Goal: Task Accomplishment & Management: Use online tool/utility

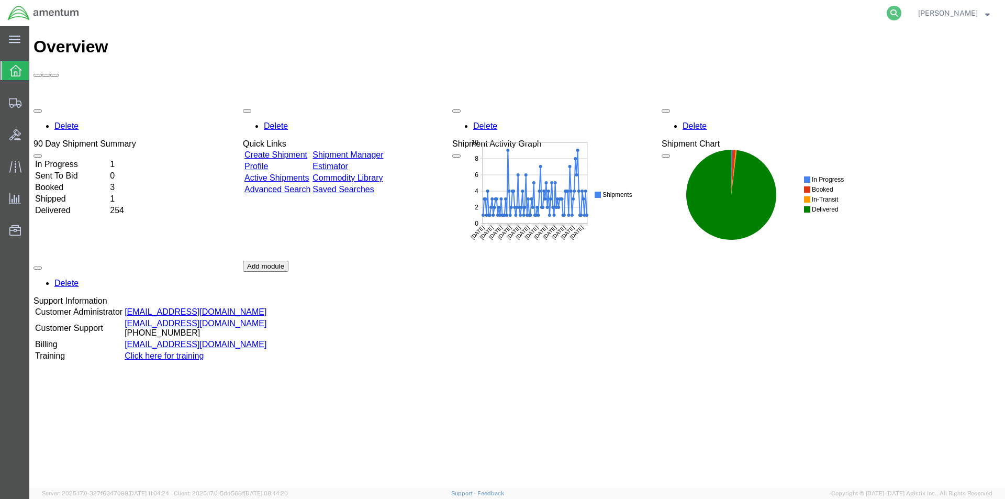
click at [898, 10] on icon at bounding box center [894, 13] width 15 height 15
paste input "S528-25231-1570"
click at [895, 16] on icon at bounding box center [894, 13] width 15 height 15
type input "S528-25231-1570"
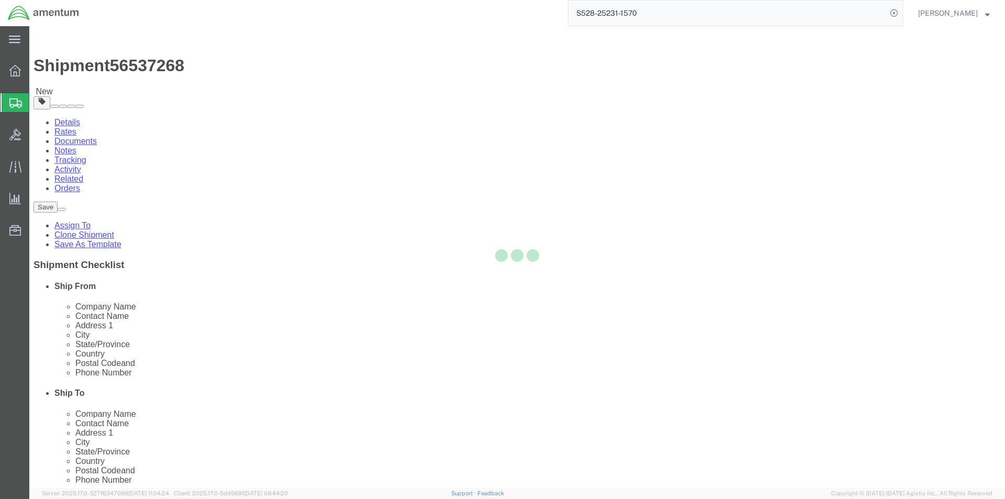
select select "42692"
select select
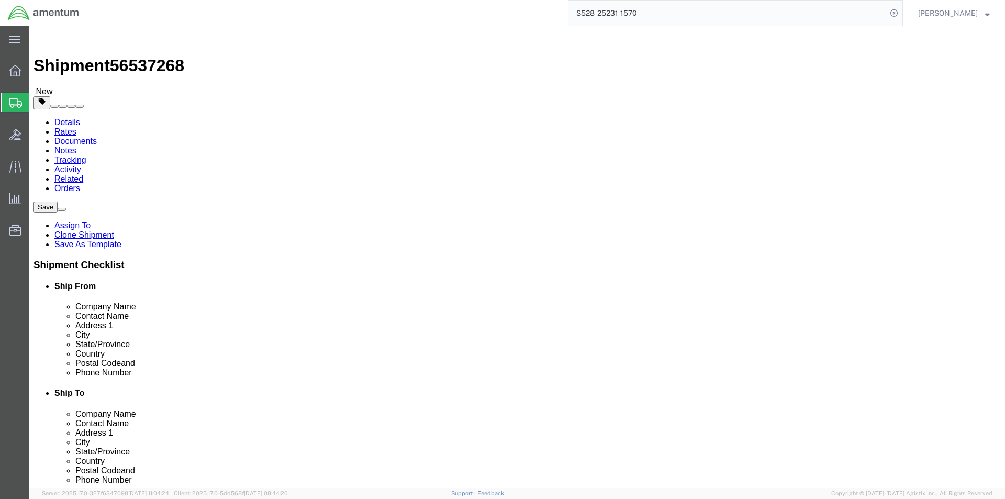
click input "[PHONE_NUMBER]"
click input "305256-1626"
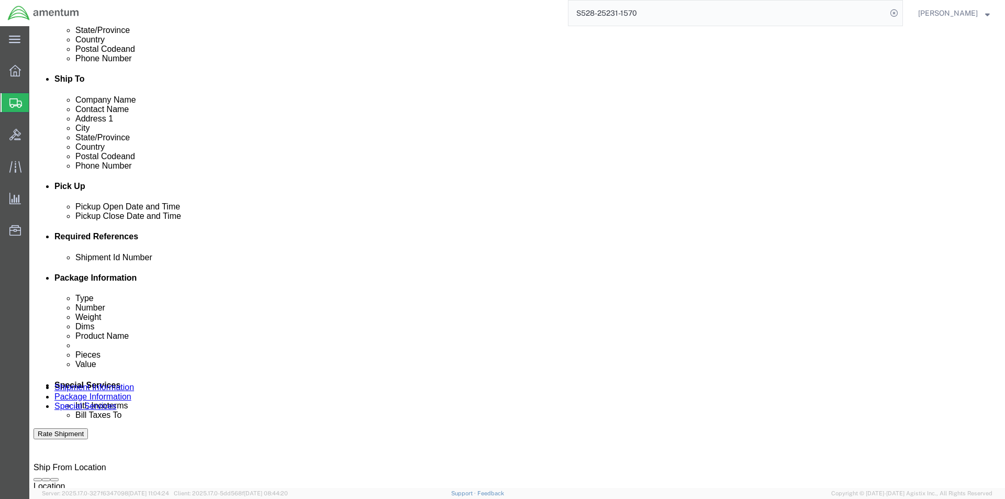
scroll to position [477, 0]
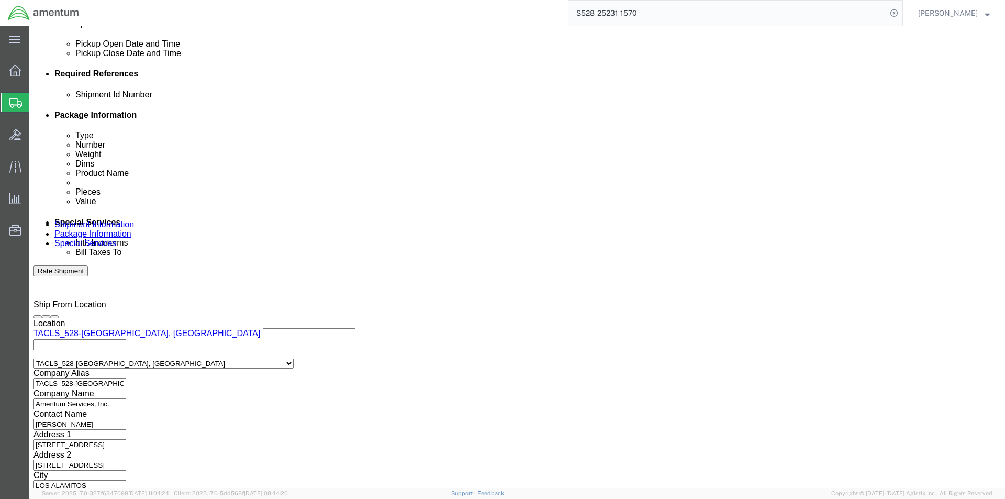
type input "3052561626"
click button "Continue"
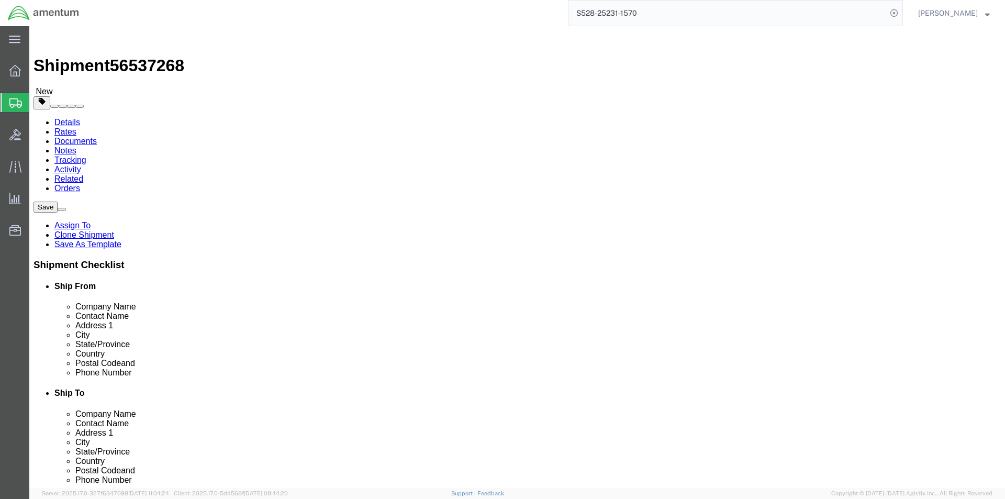
click button "Continue"
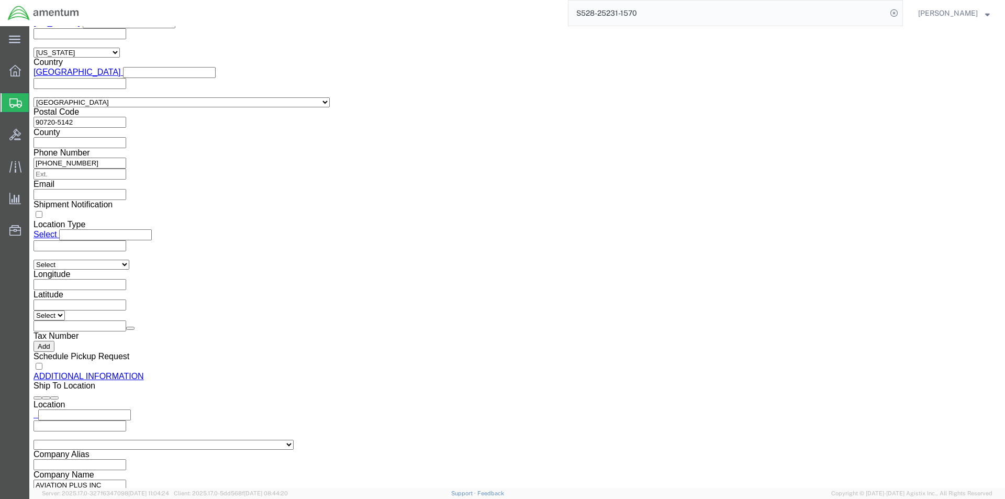
scroll to position [961, 0]
click button "Rate Shipment"
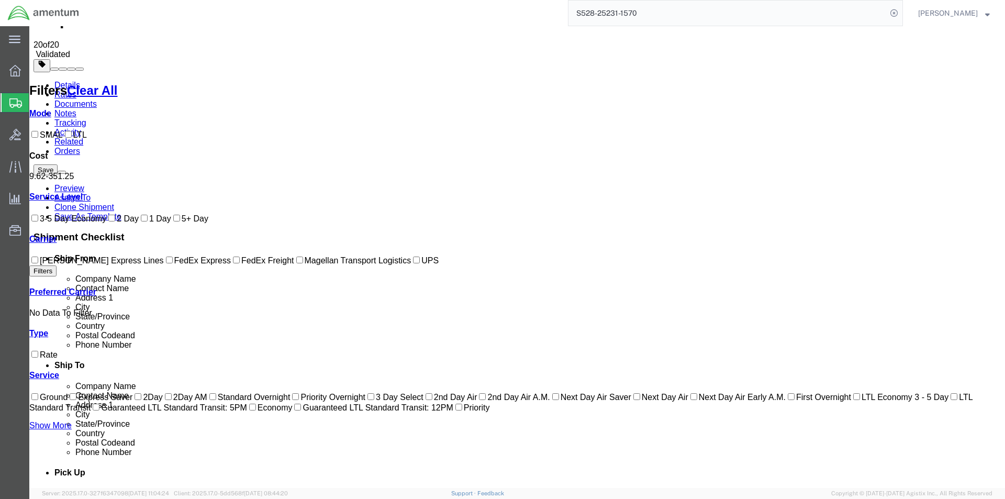
scroll to position [0, 0]
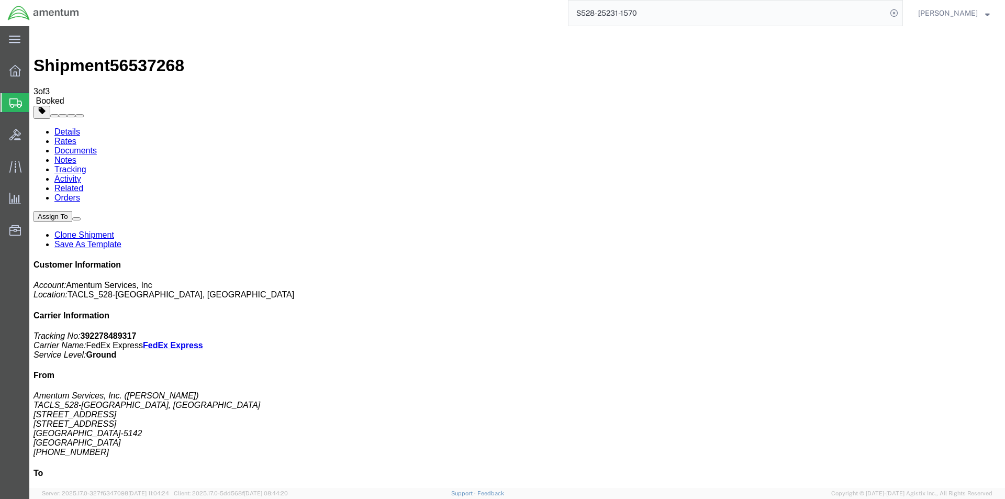
drag, startPoint x: 435, startPoint y: 163, endPoint x: 461, endPoint y: 203, distance: 47.3
click at [899, 12] on icon at bounding box center [894, 13] width 15 height 15
click at [900, 7] on icon at bounding box center [894, 13] width 15 height 15
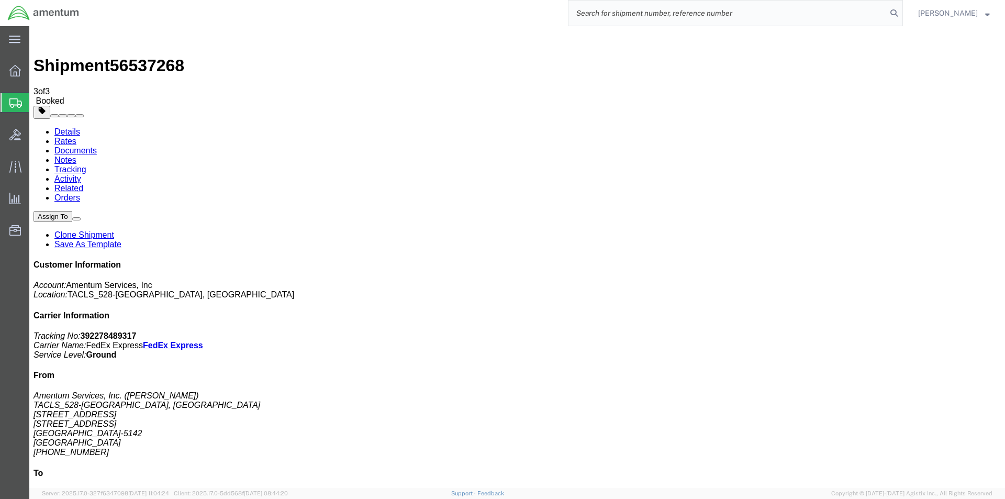
paste input "S528-25231-1571"
click at [902, 14] on icon at bounding box center [894, 13] width 15 height 15
type input "S528-25231-1571"
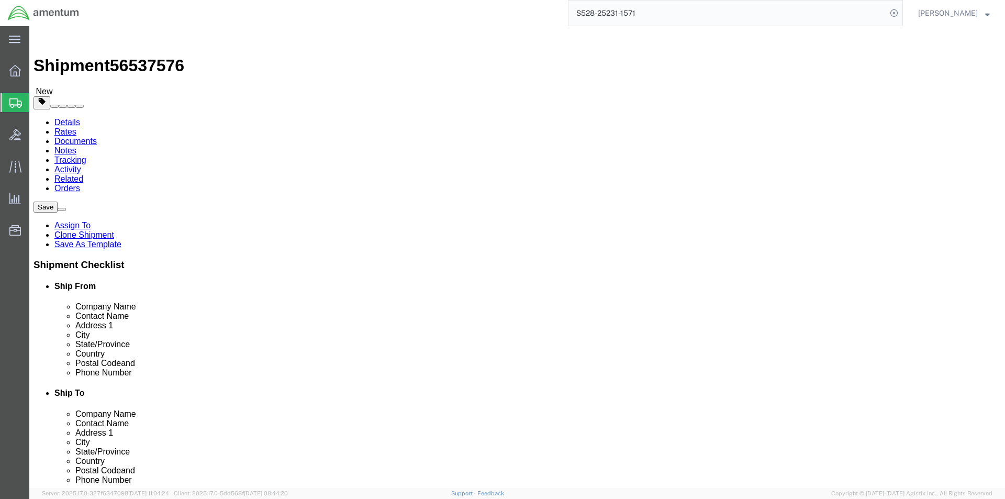
select select "42692"
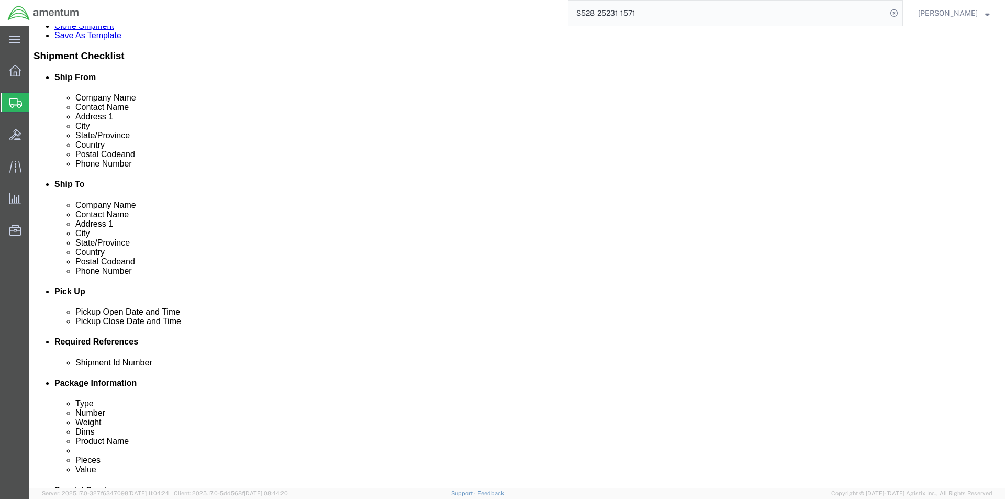
scroll to position [209, 0]
click input "404.767.5800"
type input "4047675800"
click div "ADDITIONAL INFORMATION"
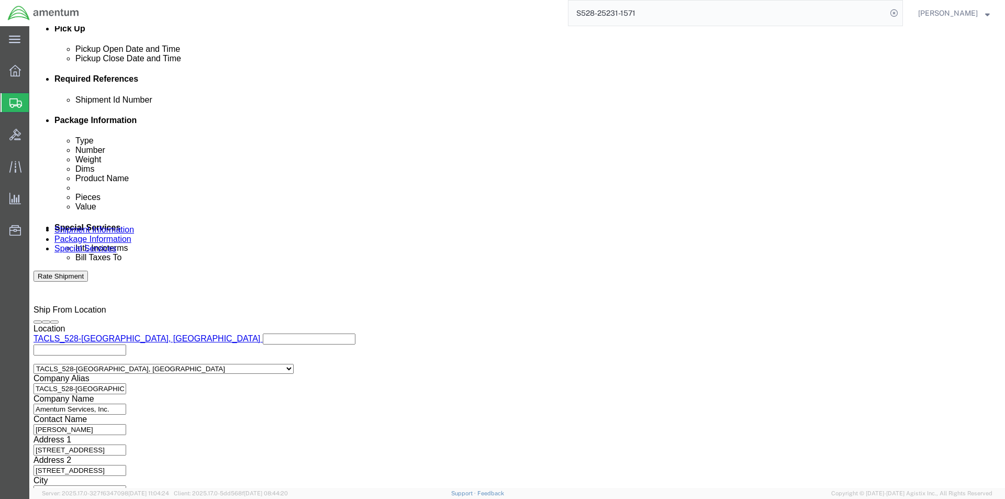
scroll to position [477, 0]
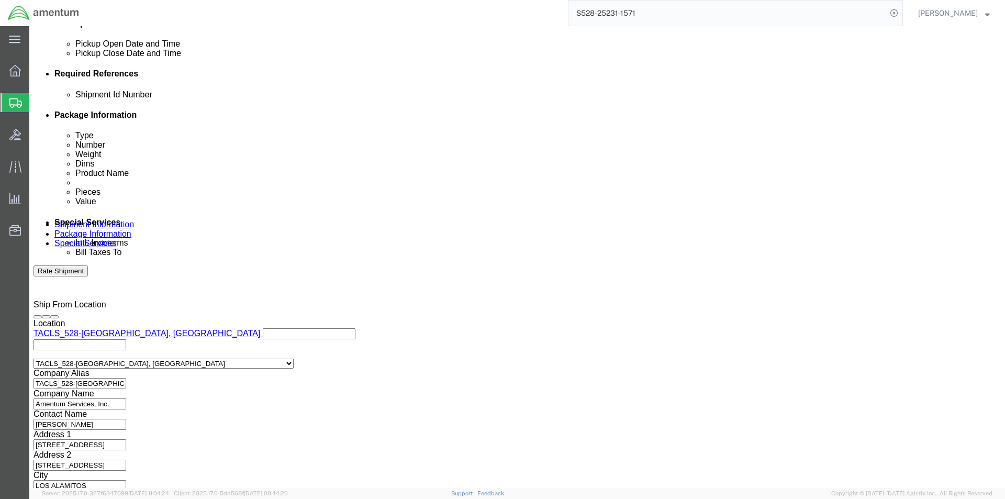
click button "Continue"
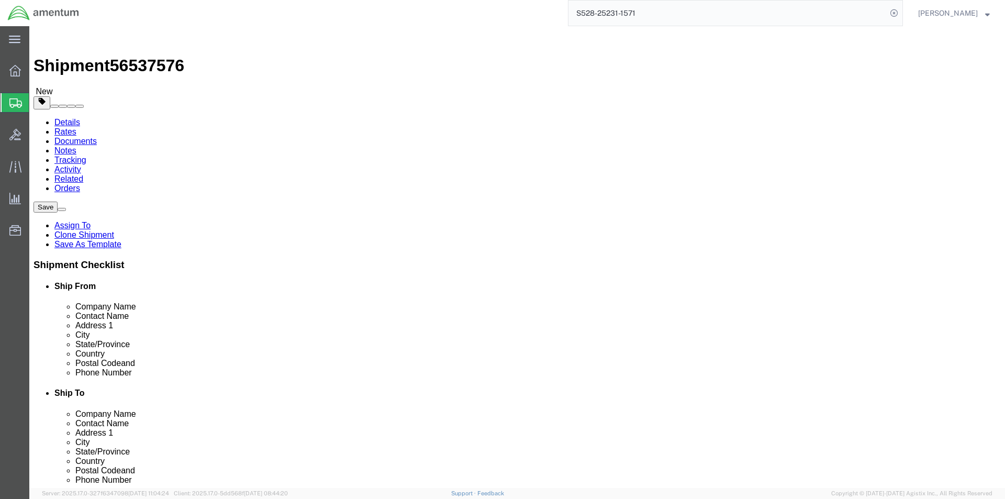
click button "Continue"
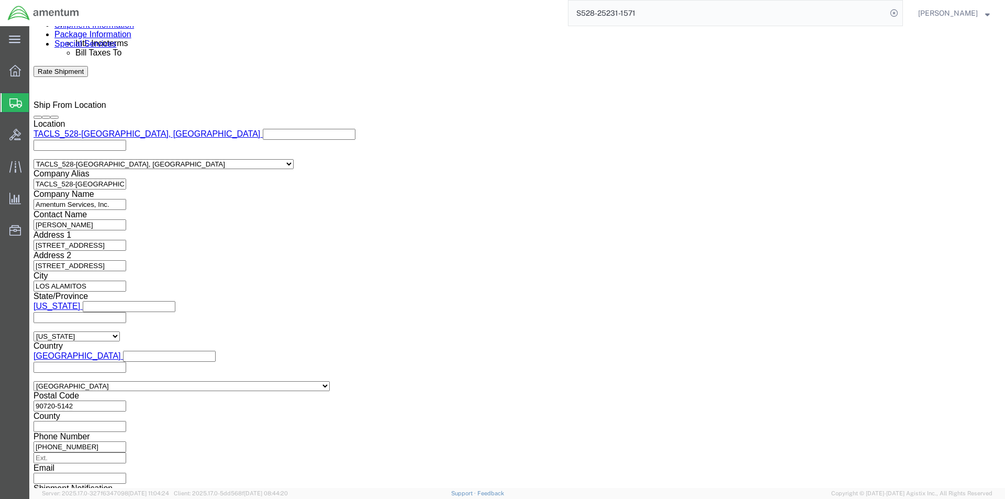
scroll to position [681, 0]
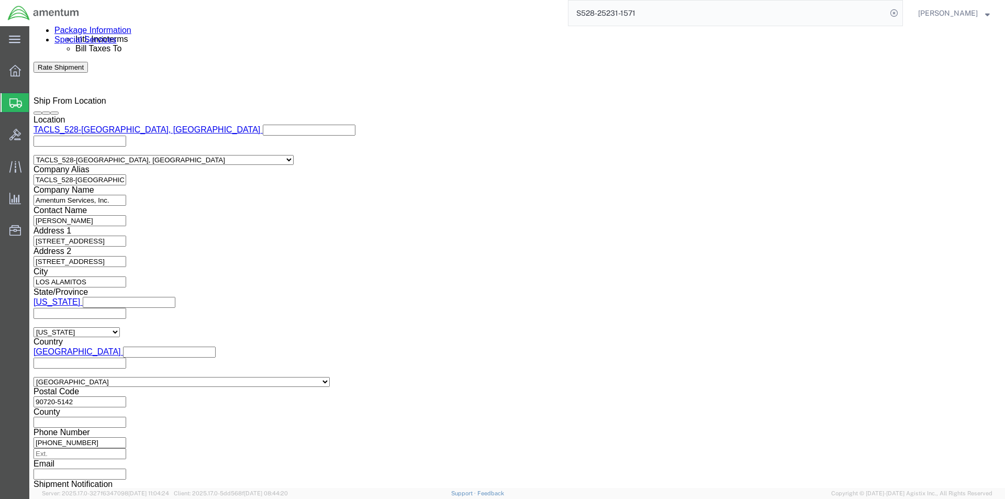
click button "Rate Shipment"
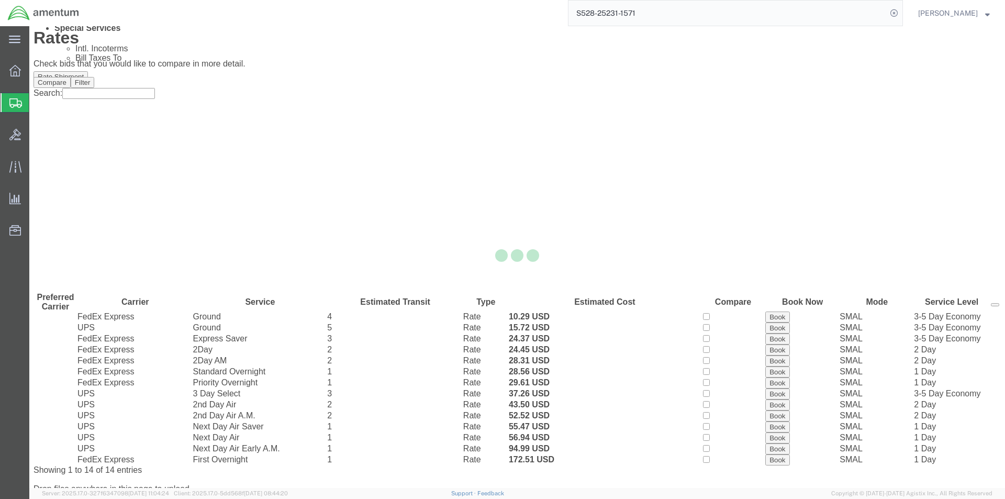
scroll to position [0, 0]
